Goal: Task Accomplishment & Management: Complete application form

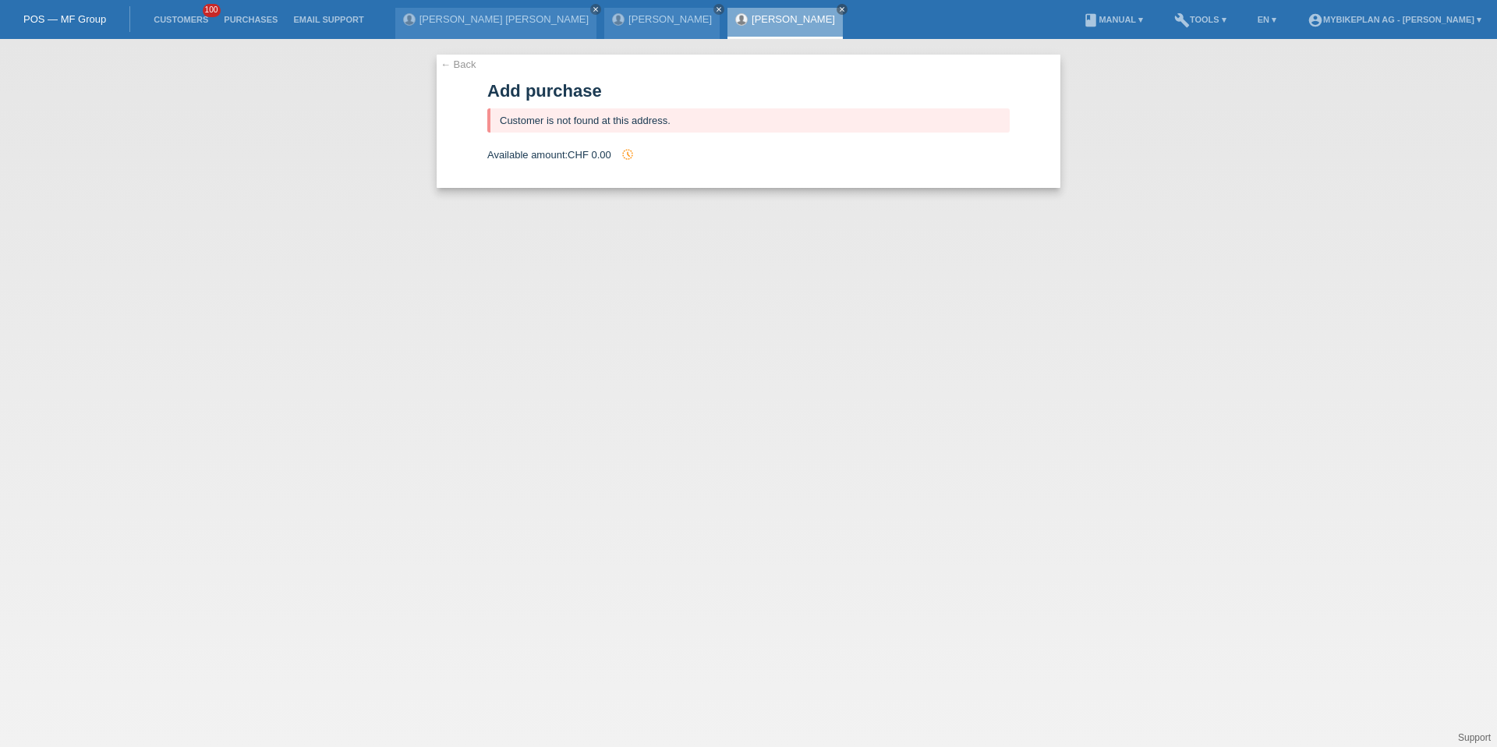
click at [185, 24] on li "Customers 100" at bounding box center [181, 20] width 70 height 40
click at [178, 20] on link "Customers" at bounding box center [181, 19] width 70 height 9
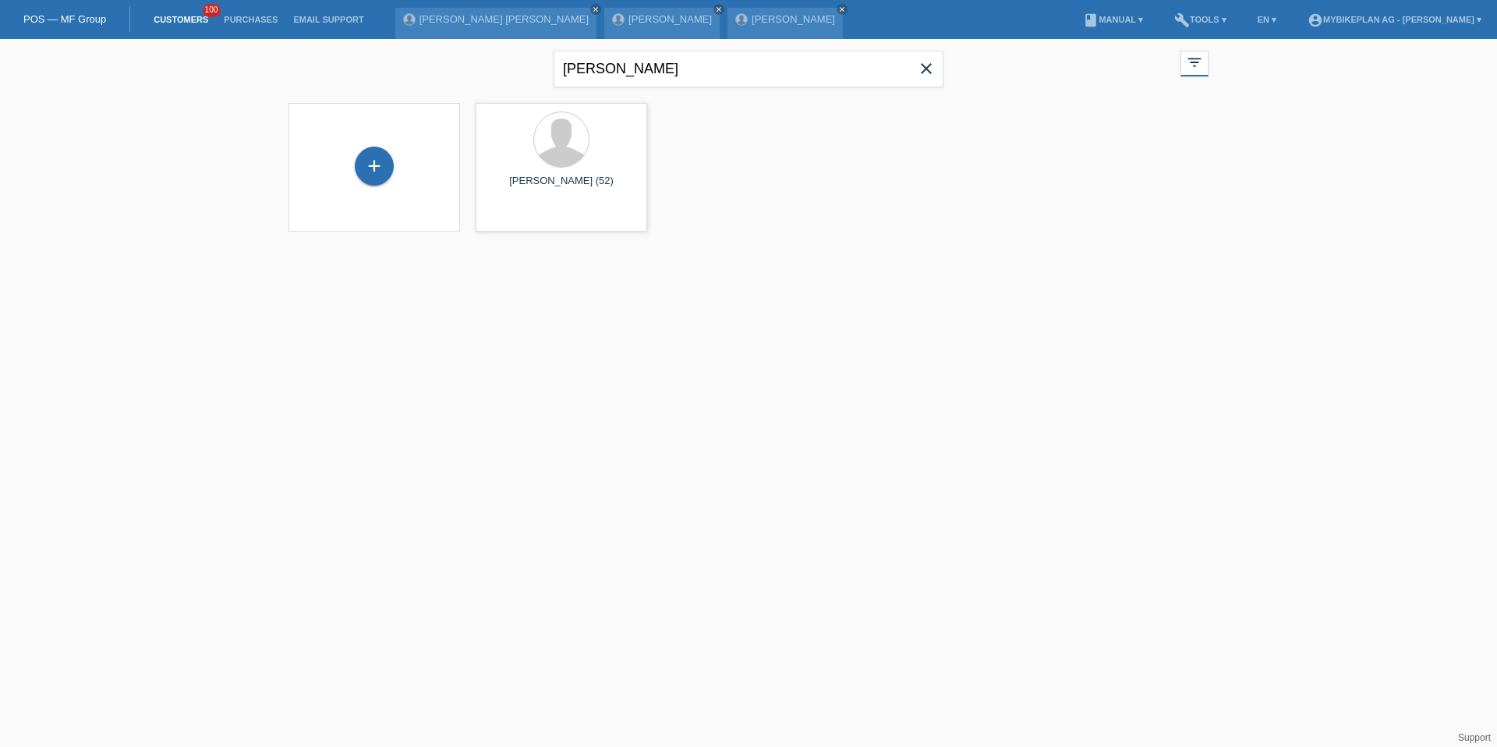
click at [928, 72] on icon "close" at bounding box center [926, 68] width 19 height 19
click at [358, 173] on div "+" at bounding box center [374, 166] width 39 height 39
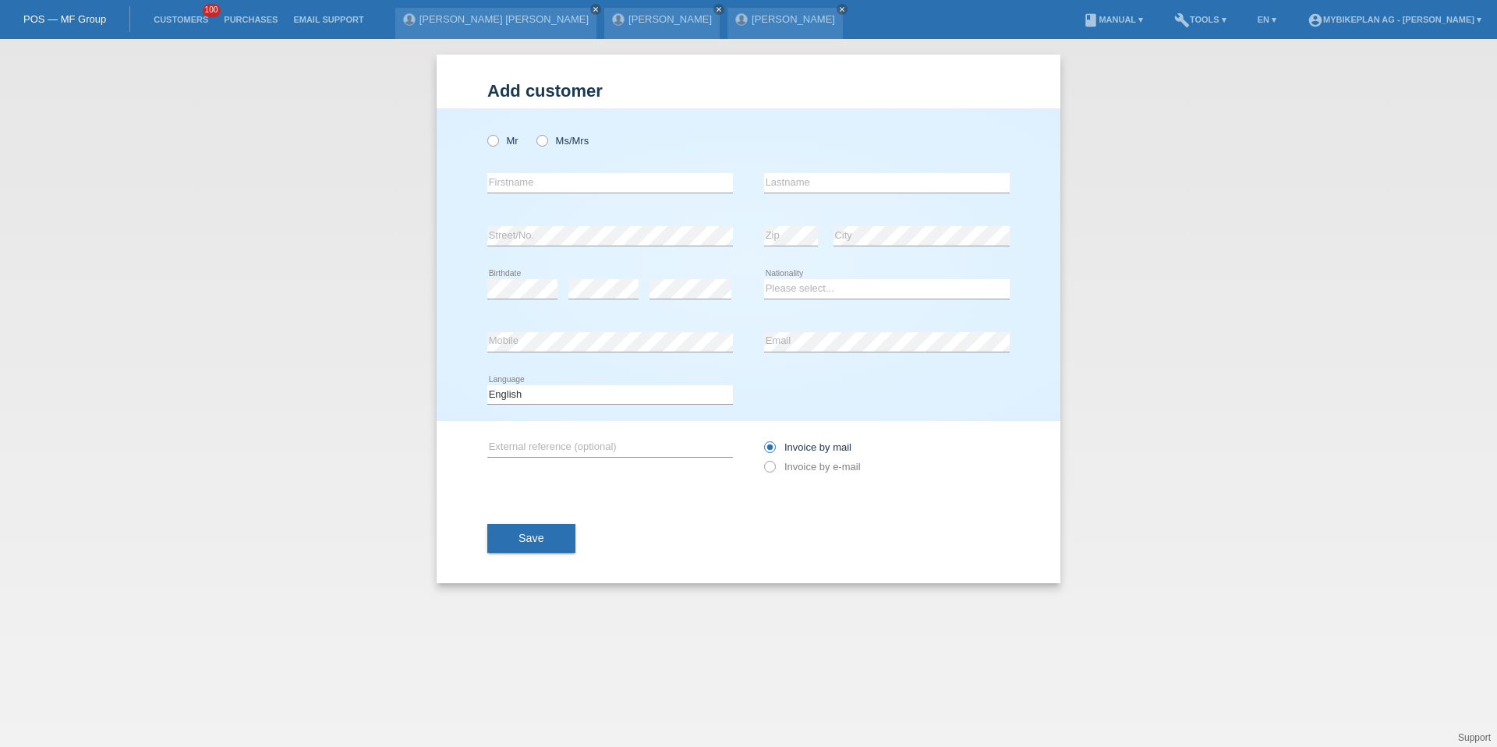
click at [566, 132] on div "Mr Ms/Mrs" at bounding box center [610, 141] width 246 height 32
click at [559, 140] on label "Ms/Mrs" at bounding box center [562, 141] width 52 height 12
click at [546, 140] on input "Ms/Mrs" at bounding box center [541, 140] width 10 height 10
radio input "true"
click at [553, 167] on div "error Firstname" at bounding box center [610, 183] width 246 height 53
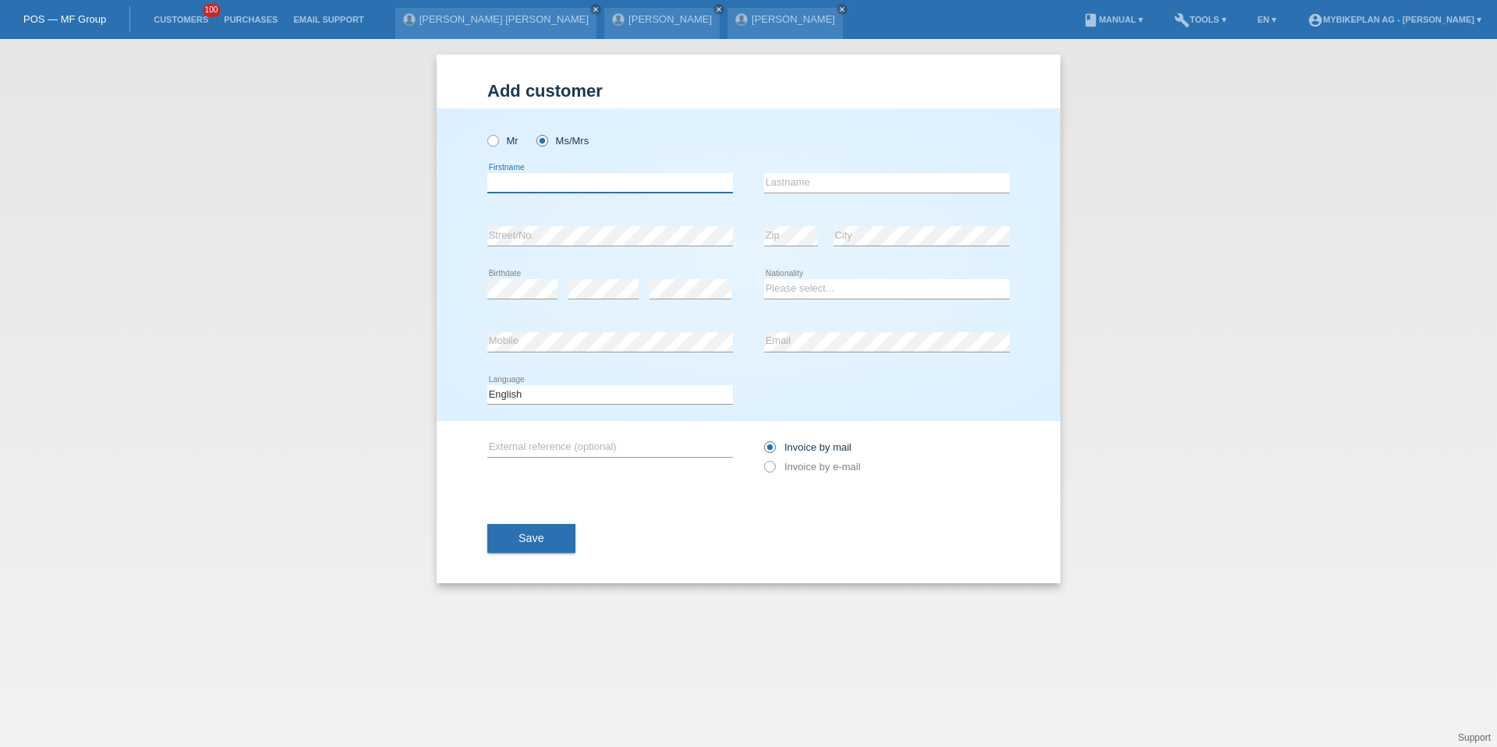
click at [553, 175] on input "text" at bounding box center [610, 182] width 246 height 19
type input "Mariangela"
type input "Marinaro"
select select "CH"
click at [528, 394] on select "Deutsch Français Italiano English" at bounding box center [610, 394] width 246 height 19
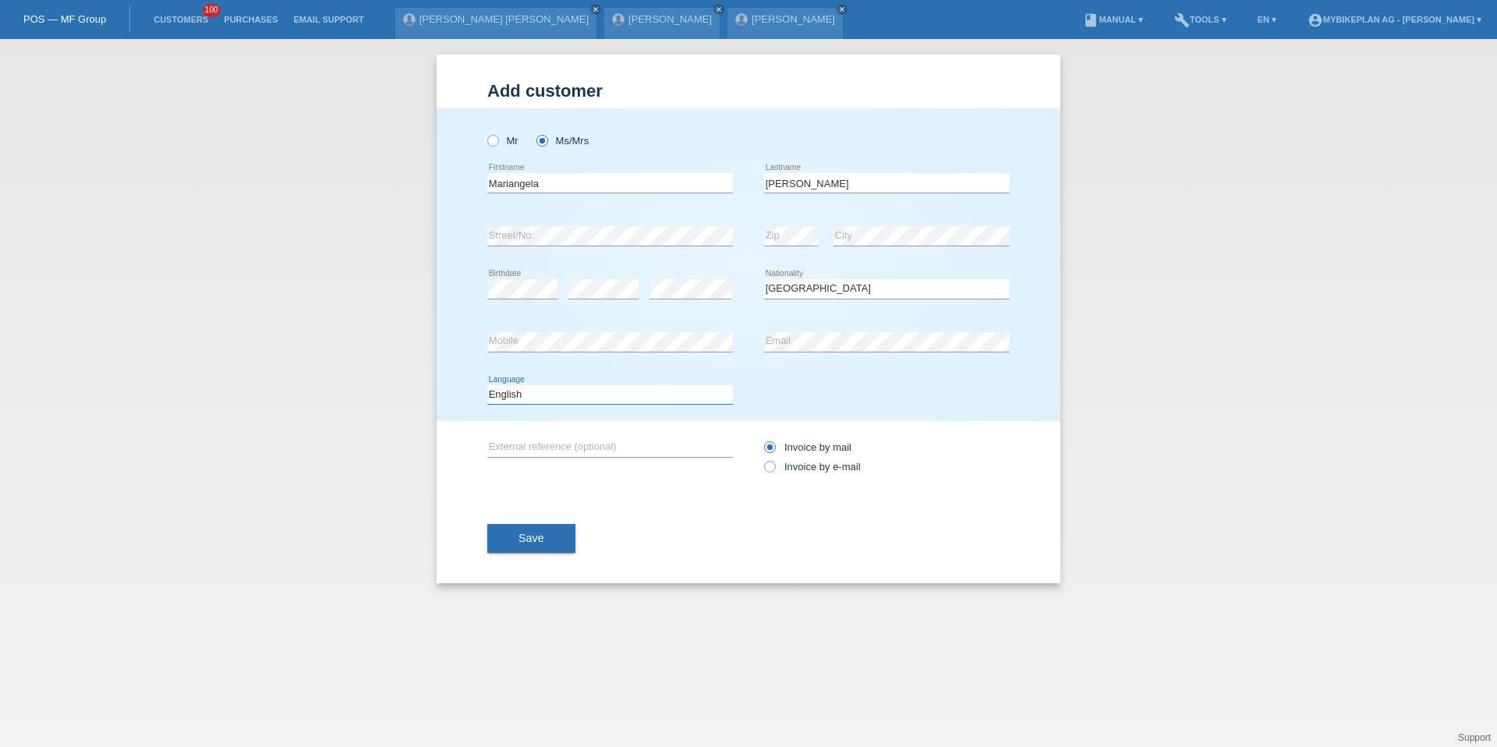
select select "de"
click at [783, 467] on label "Invoice by e-mail" at bounding box center [812, 467] width 97 height 12
click at [774, 467] on input "Invoice by e-mail" at bounding box center [769, 470] width 10 height 19
radio input "true"
click at [499, 553] on div "Save" at bounding box center [748, 538] width 522 height 90
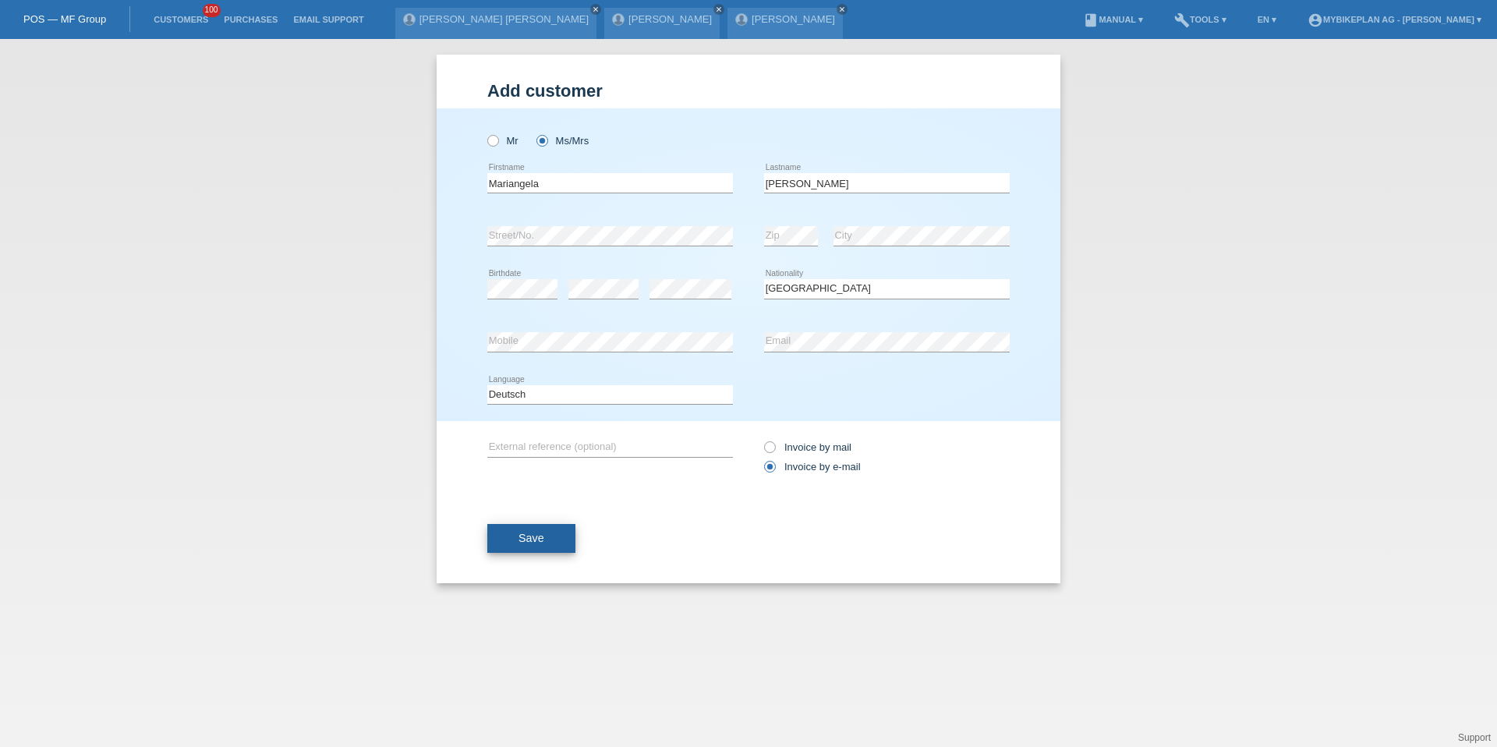
click at [505, 549] on button "Save" at bounding box center [531, 539] width 88 height 30
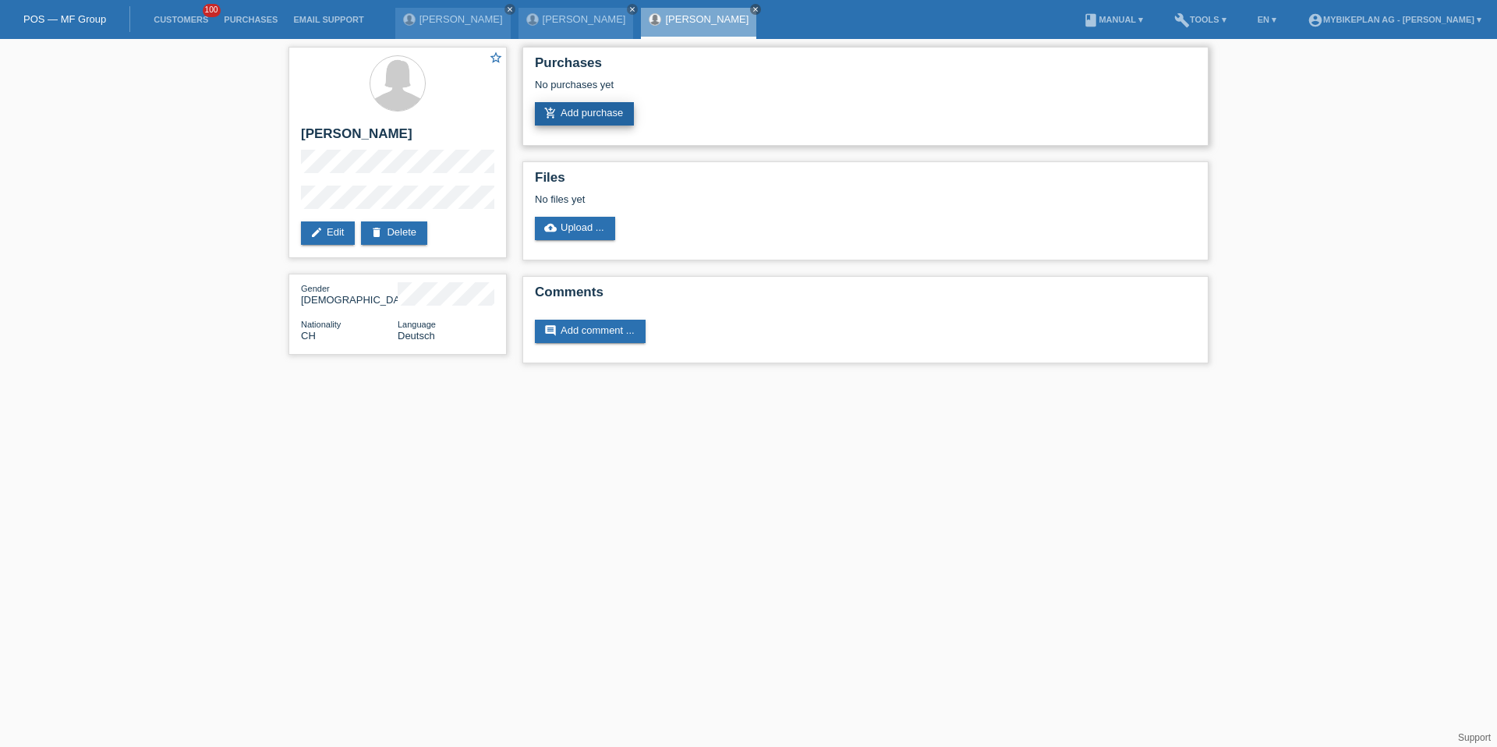
click at [590, 116] on link "add_shopping_cart Add purchase" at bounding box center [584, 113] width 99 height 23
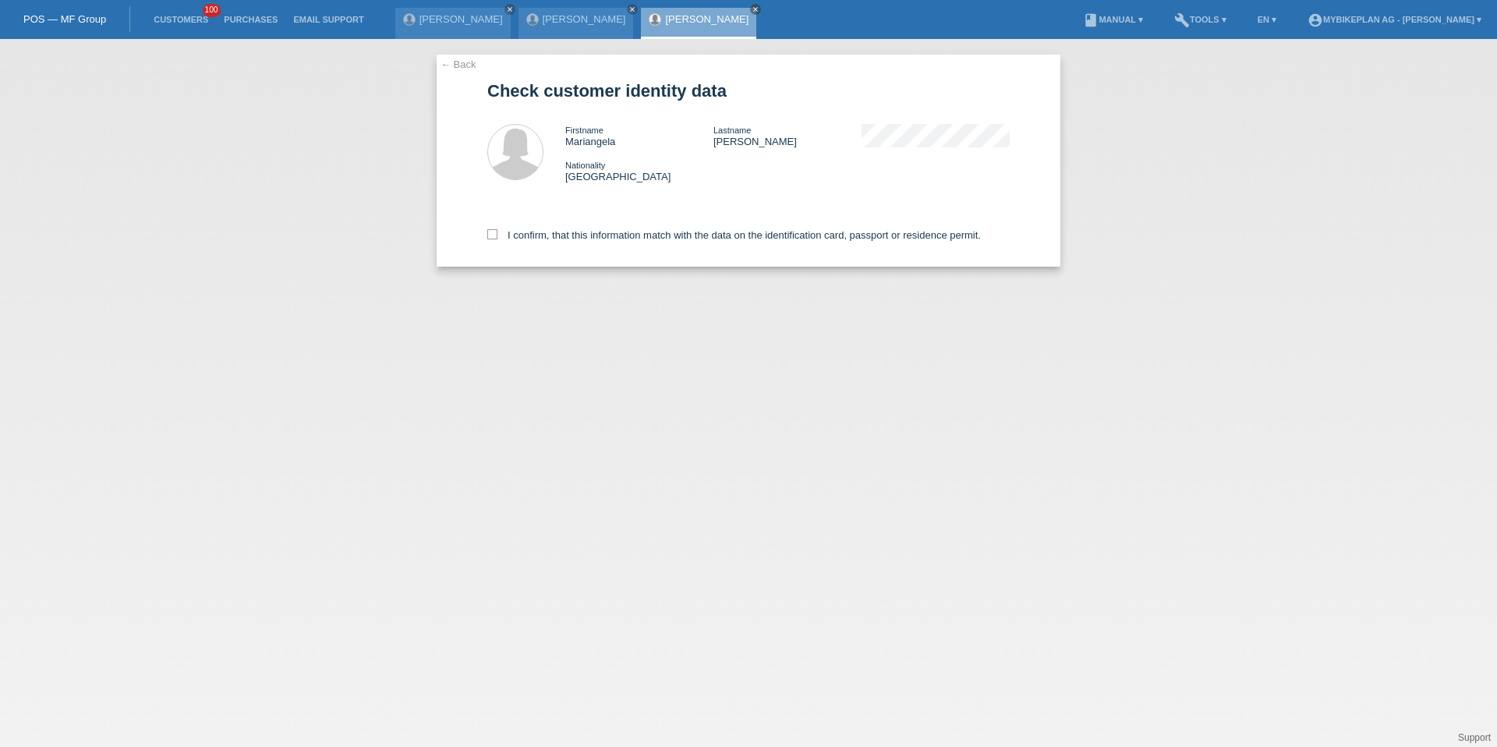
click at [551, 242] on div "I confirm, that this information match with the data on the identification card…" at bounding box center [748, 232] width 522 height 69
click at [557, 234] on label "I confirm, that this information match with the data on the identification card…" at bounding box center [733, 235] width 493 height 12
click at [497, 234] on input "I confirm, that this information match with the data on the identification card…" at bounding box center [492, 234] width 10 height 10
checkbox input "true"
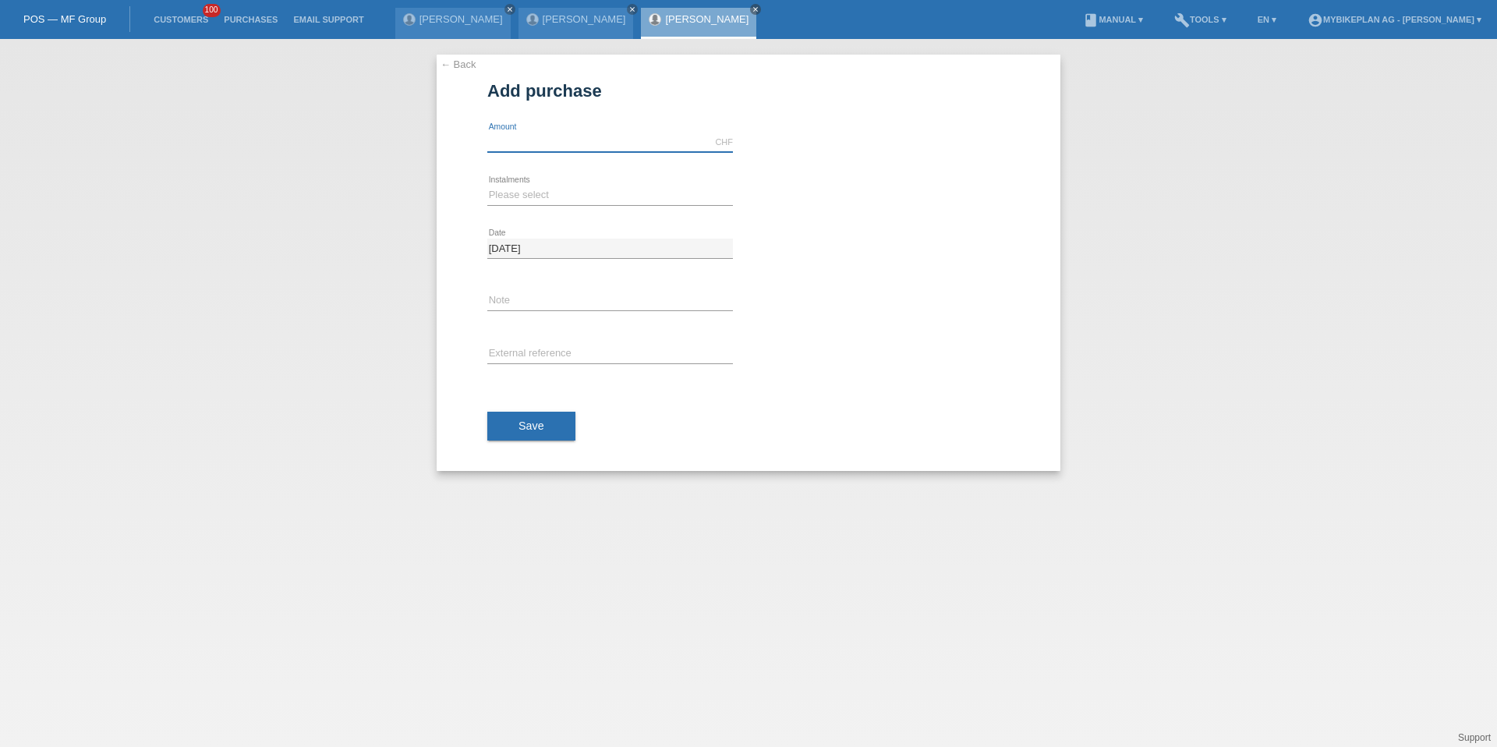
click at [541, 144] on input "text" at bounding box center [610, 142] width 246 height 19
type input "3100.00"
click at [522, 180] on div "Please select 6 instalments 12 instalments 18 instalments 24 instalments 36 ins…" at bounding box center [610, 195] width 246 height 53
click at [521, 182] on div "Please select 6 instalments 12 instalments 18 instalments 24 instalments 36 ins…" at bounding box center [610, 195] width 246 height 53
click at [521, 191] on select "Please select 6 instalments 12 instalments 18 instalments 24 instalments 36 ins…" at bounding box center [610, 195] width 246 height 19
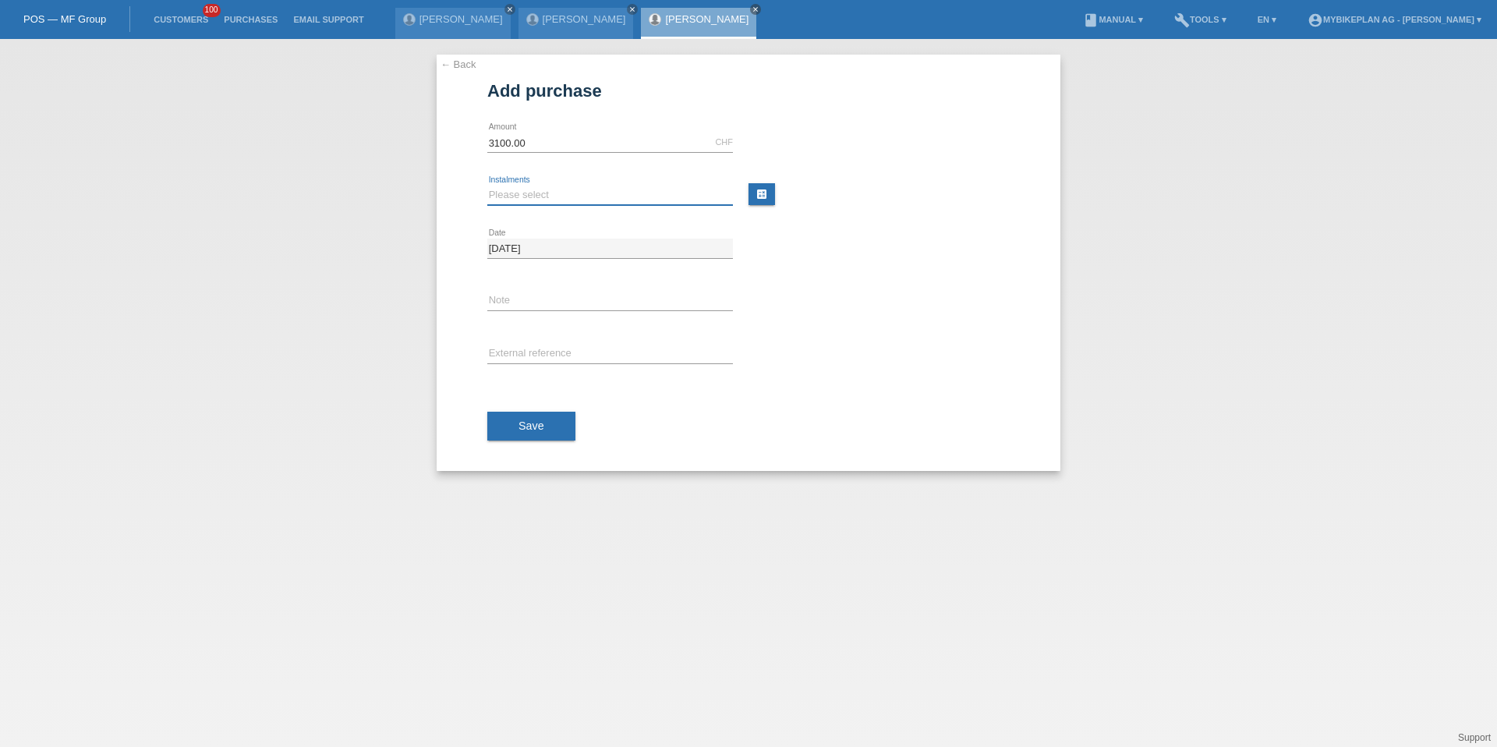
select select "486"
click at [514, 357] on input "text" at bounding box center [610, 354] width 246 height 19
paste input "41896127352"
type input "41896127352"
click at [516, 405] on div "Save" at bounding box center [748, 426] width 522 height 90
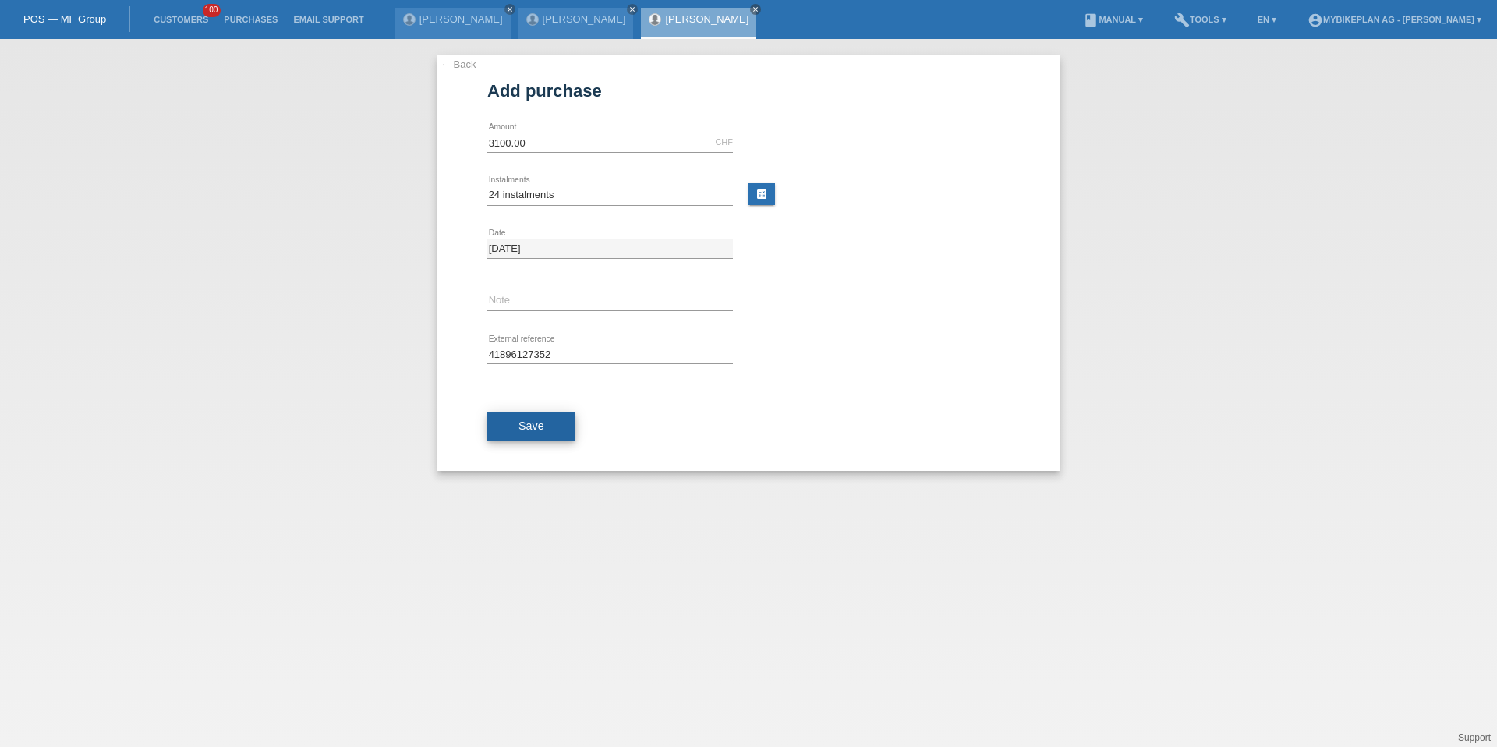
click at [516, 431] on button "Save" at bounding box center [531, 427] width 88 height 30
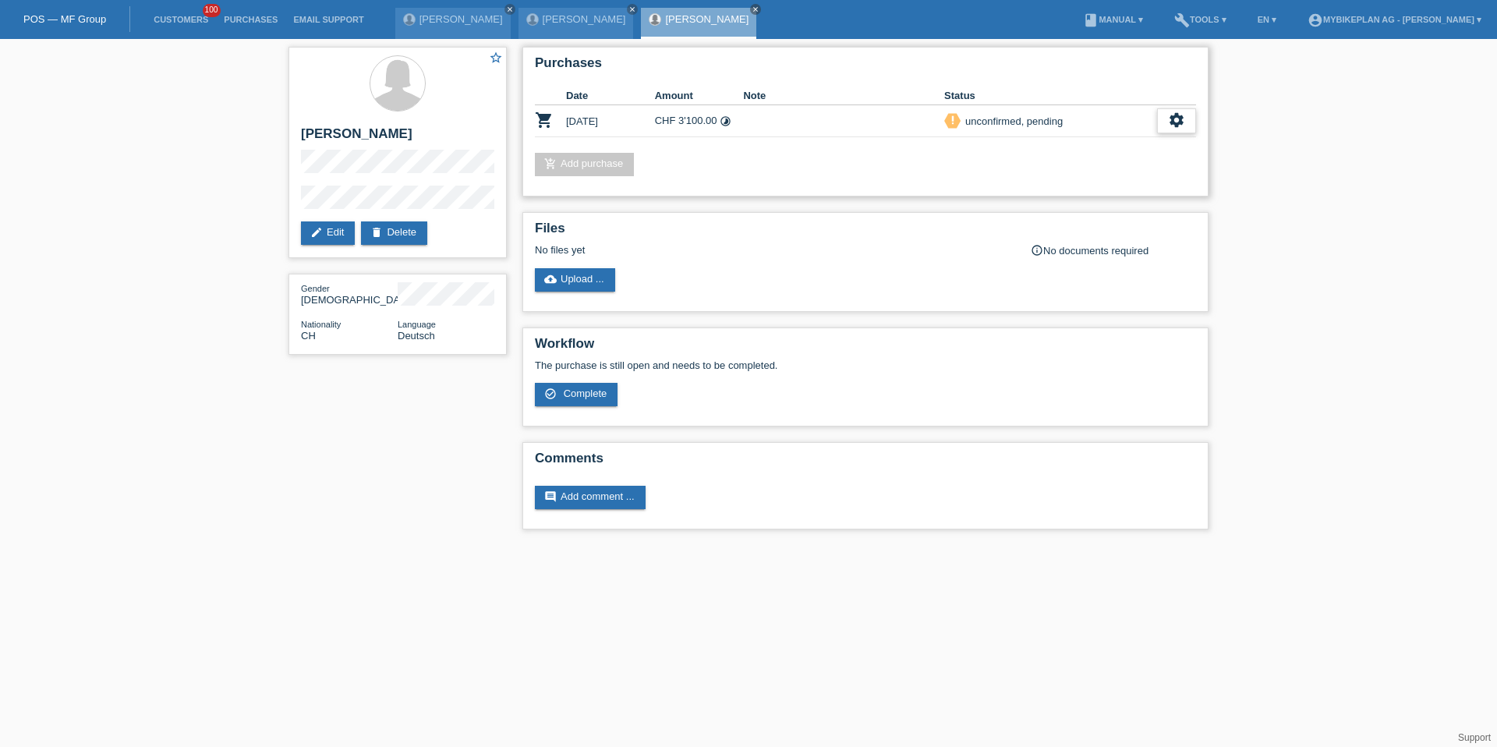
click at [1176, 130] on div "settings" at bounding box center [1176, 120] width 39 height 25
click at [1119, 142] on div "fullscreen Show" at bounding box center [1074, 146] width 235 height 23
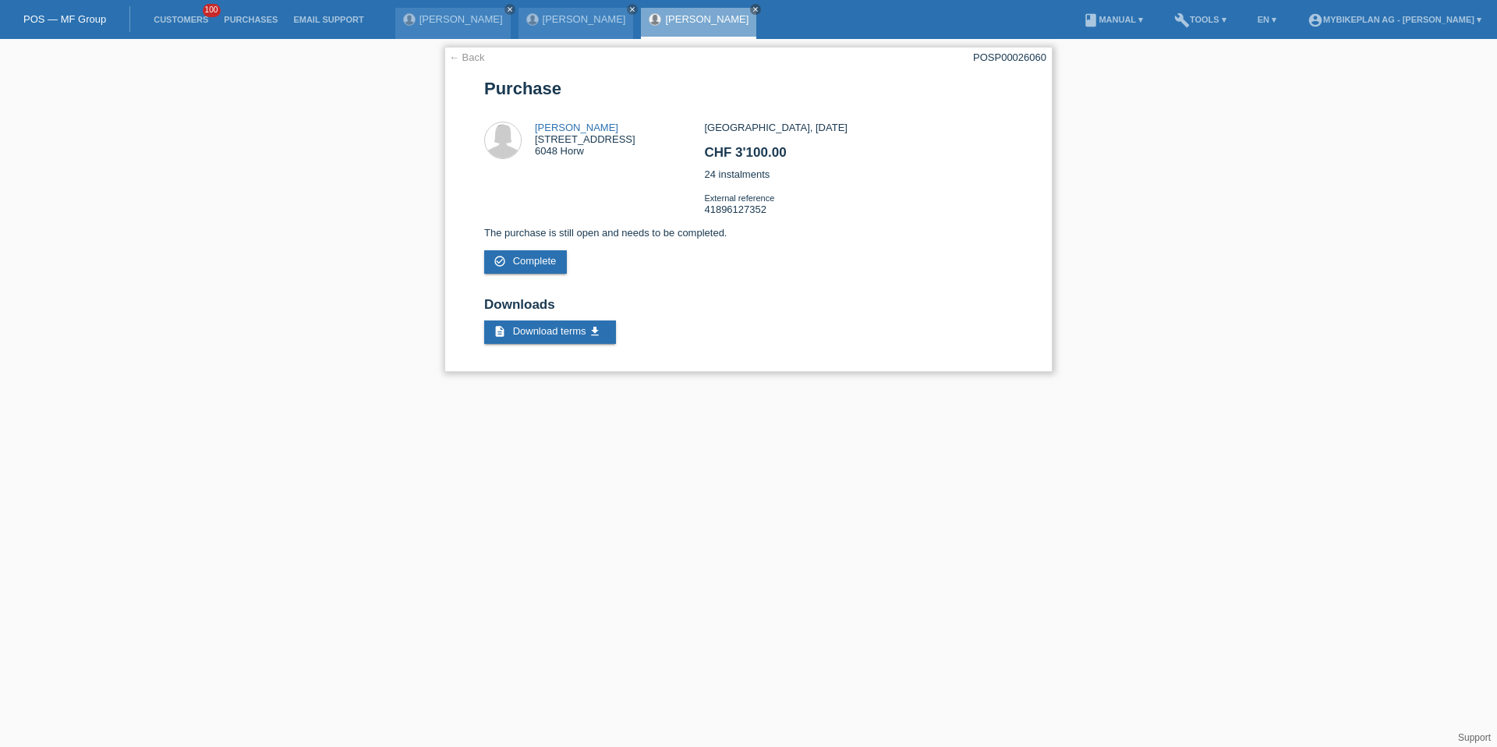
click at [986, 59] on div "POSP00026060" at bounding box center [1009, 57] width 73 height 12
copy div "POSP00026060"
